Goal: Communication & Community: Ask a question

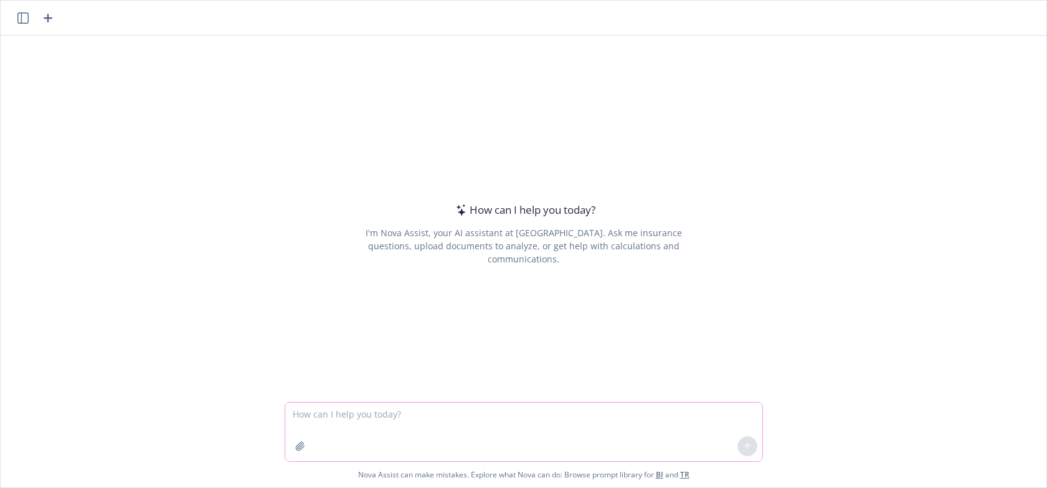
click at [380, 405] on textarea at bounding box center [523, 431] width 477 height 59
type textarea "reword"
paste textarea
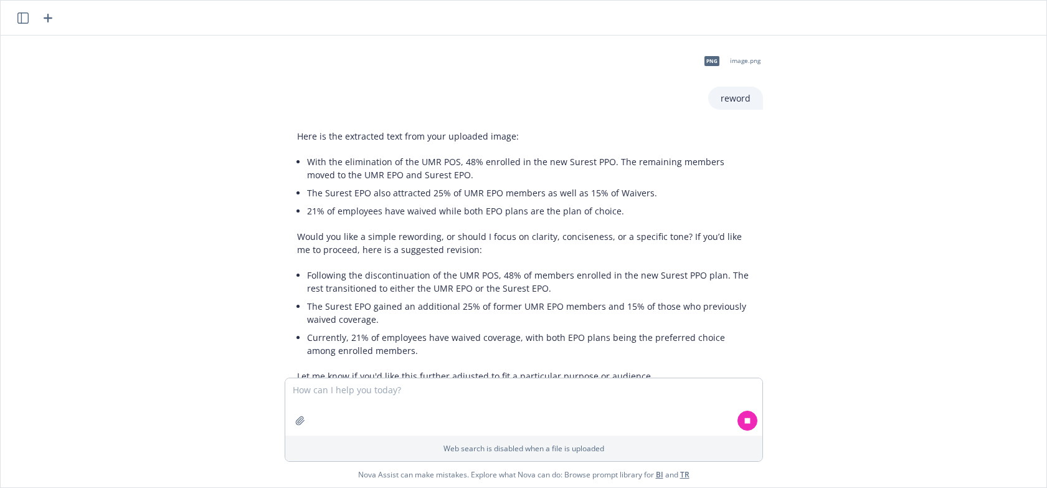
scroll to position [40, 0]
